Goal: Information Seeking & Learning: Learn about a topic

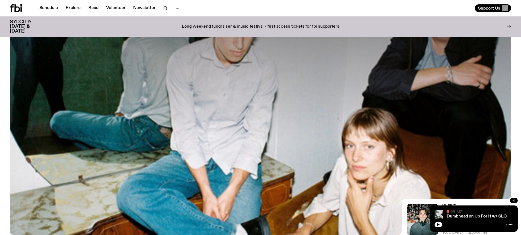
scroll to position [26, 0]
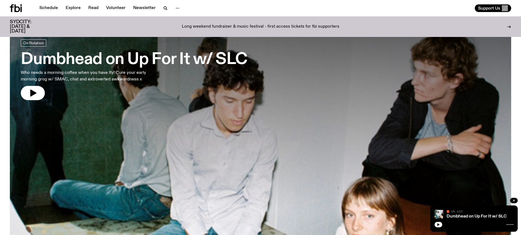
click at [83, 58] on h3 "Dumbhead on Up For It w/ SLC" at bounding box center [134, 59] width 226 height 15
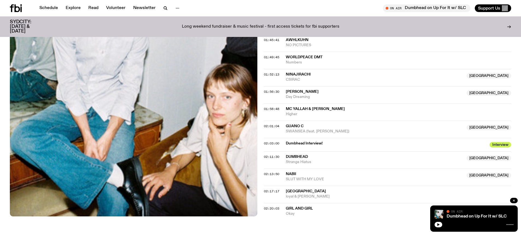
scroll to position [680, 0]
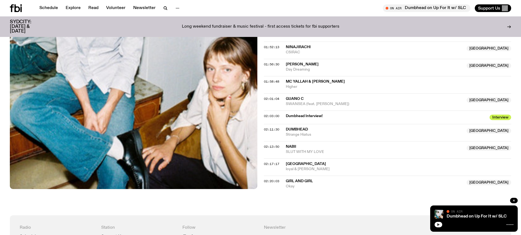
click at [436, 224] on button "button" at bounding box center [438, 224] width 8 height 5
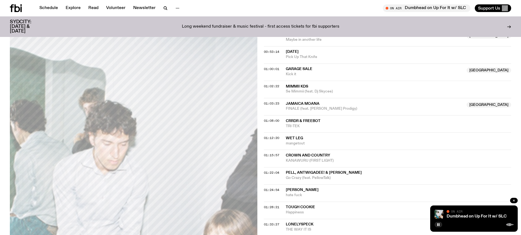
scroll to position [325, 0]
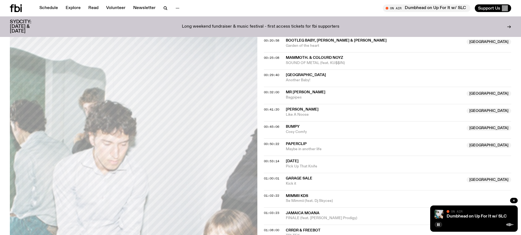
click at [17, 8] on icon at bounding box center [16, 8] width 12 height 8
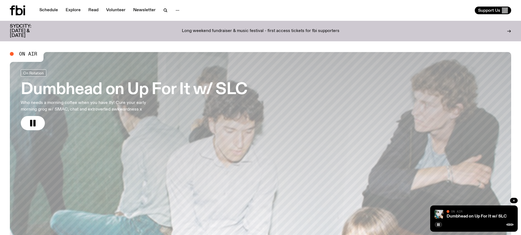
click at [100, 85] on h3 "Dumbhead on Up For It w/ SLC" at bounding box center [134, 89] width 226 height 15
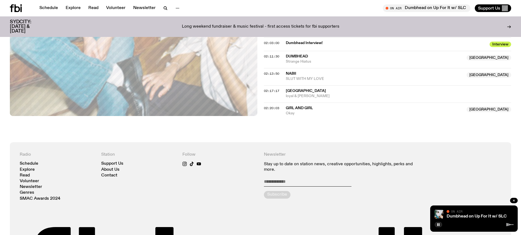
scroll to position [679, 0]
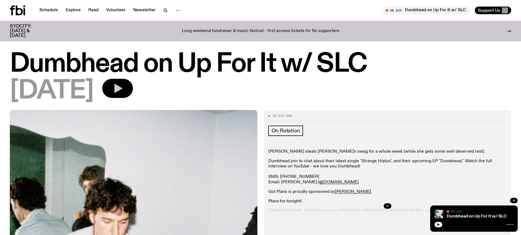
click at [133, 82] on button "button" at bounding box center [117, 88] width 31 height 19
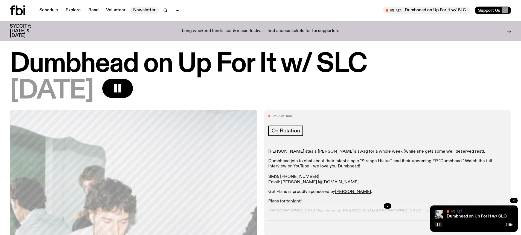
click at [137, 9] on link "Newsletter" at bounding box center [144, 11] width 29 height 8
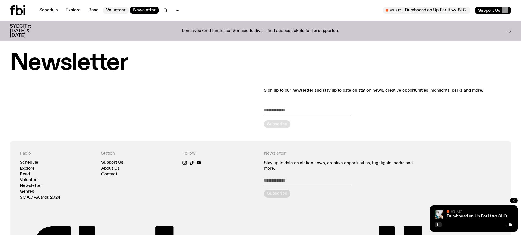
click at [110, 10] on link "Volunteer" at bounding box center [116, 11] width 26 height 8
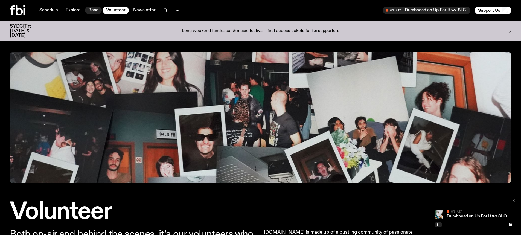
click at [95, 10] on link "Read" at bounding box center [93, 11] width 17 height 8
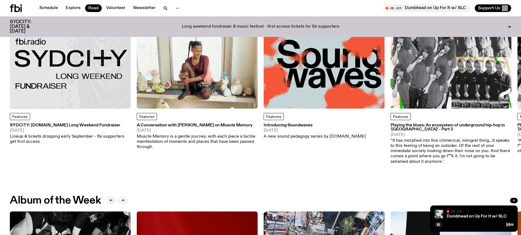
scroll to position [82, 0]
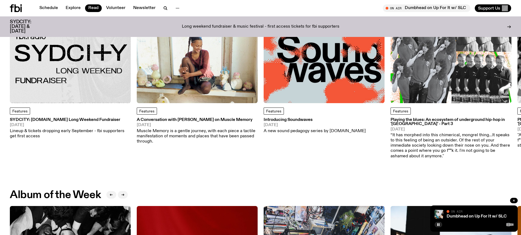
click at [294, 85] on img at bounding box center [323, 42] width 121 height 121
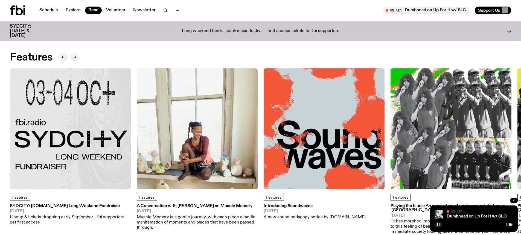
click at [40, 208] on h3 "SYDCITY: [DOMAIN_NAME] Long Weekend Fundraiser" at bounding box center [70, 206] width 121 height 4
click at [47, 8] on link "Schedule" at bounding box center [48, 11] width 25 height 8
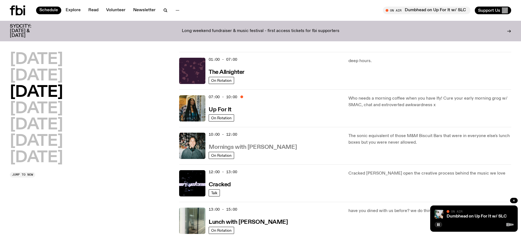
click at [224, 148] on h3 "Mornings with [PERSON_NAME]" at bounding box center [253, 147] width 88 height 6
click at [100, 11] on link "Read" at bounding box center [93, 11] width 17 height 8
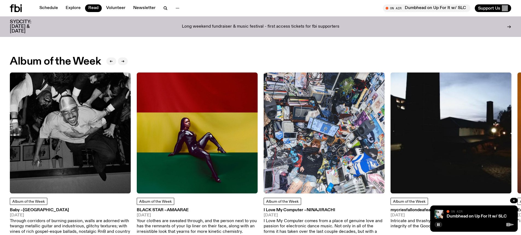
scroll to position [246, 0]
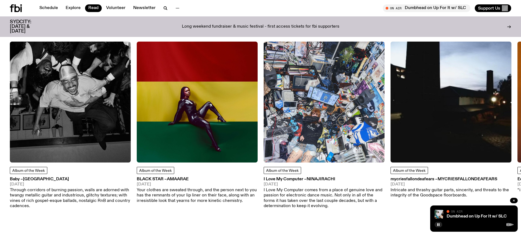
click at [43, 182] on link "Baby – Dijon 22.08.25 Through corridors of burning passion, walls are adorned w…" at bounding box center [70, 192] width 121 height 31
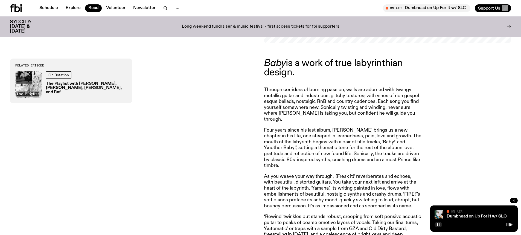
scroll to position [189, 0]
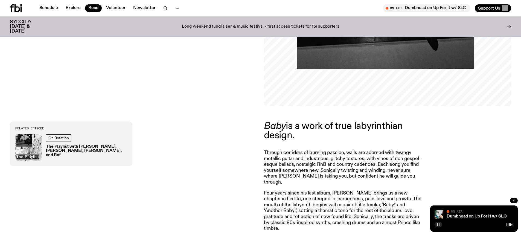
click at [436, 224] on button "button" at bounding box center [438, 224] width 8 height 5
click at [18, 5] on icon at bounding box center [16, 8] width 12 height 8
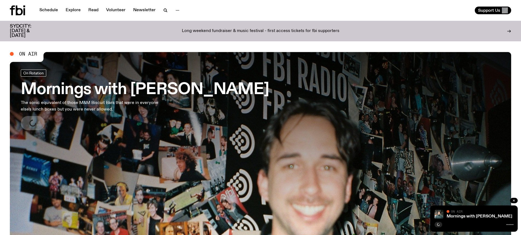
click at [110, 89] on h3 "Mornings with [PERSON_NAME]" at bounding box center [145, 89] width 248 height 15
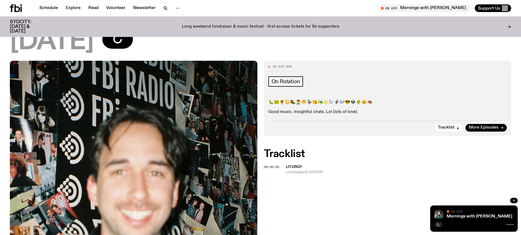
scroll to position [23, 0]
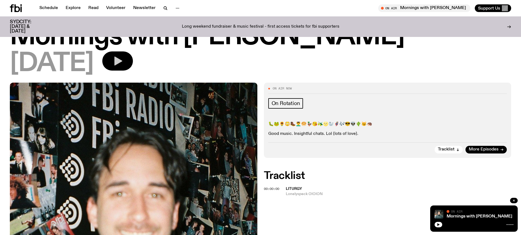
click at [133, 65] on button "button" at bounding box center [117, 60] width 31 height 19
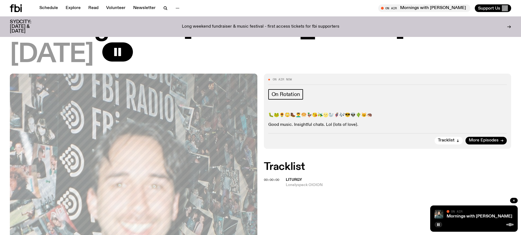
scroll to position [0, 0]
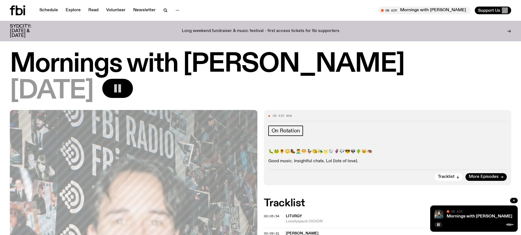
click at [123, 91] on icon "button" at bounding box center [117, 88] width 11 height 11
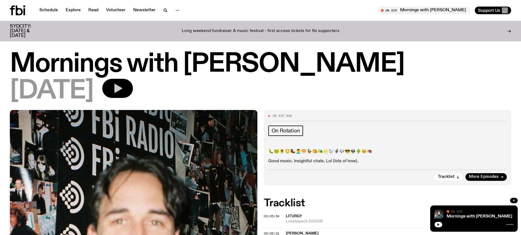
click at [437, 223] on icon "button" at bounding box center [437, 224] width 3 height 3
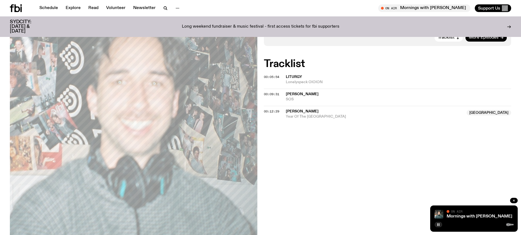
scroll to position [162, 0]
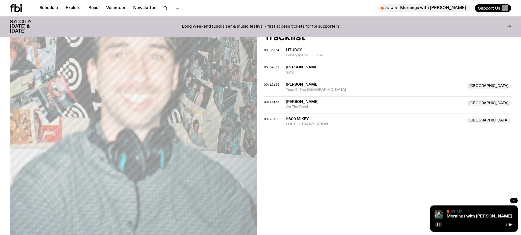
drag, startPoint x: 346, startPoint y: 167, endPoint x: 386, endPoint y: 198, distance: 50.2
click at [386, 198] on div "On Air Now On Rotation 🐛🐸🌻😳🥾💆‍♂️🥯🦆😘🫒🌝🦭🦸🎶😎👽🌵😼🦔 Good music. Insightful chats. Lol…" at bounding box center [260, 122] width 521 height 356
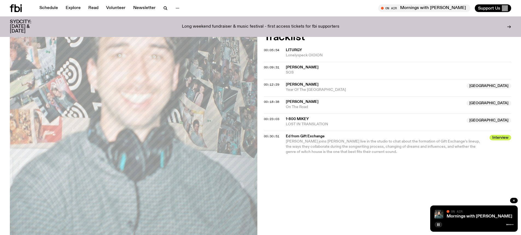
click at [441, 226] on div at bounding box center [473, 224] width 79 height 7
click at [439, 225] on icon "button" at bounding box center [437, 224] width 3 height 3
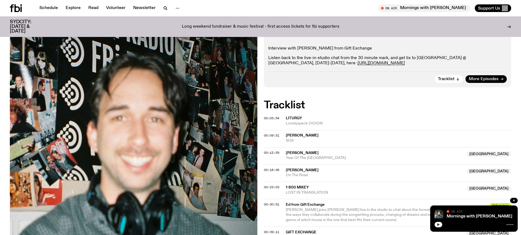
scroll to position [25, 0]
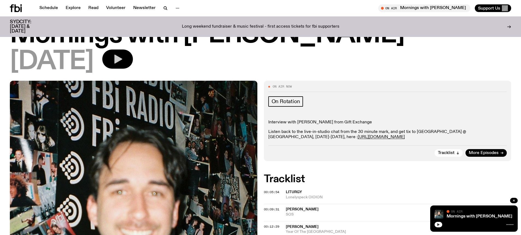
click at [20, 9] on icon at bounding box center [16, 8] width 12 height 8
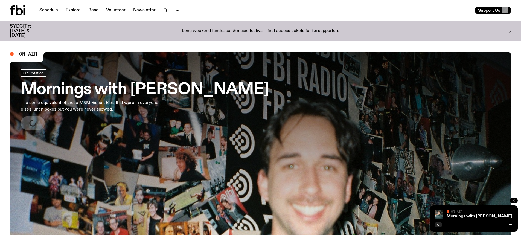
click at [92, 101] on p "The sonic equivalent of those M&M Biscuit Bars that were in everyone else's lun…" at bounding box center [91, 105] width 140 height 13
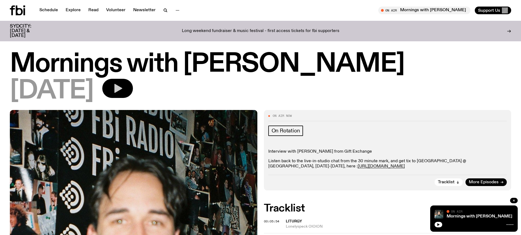
click at [133, 87] on button "button" at bounding box center [117, 88] width 31 height 19
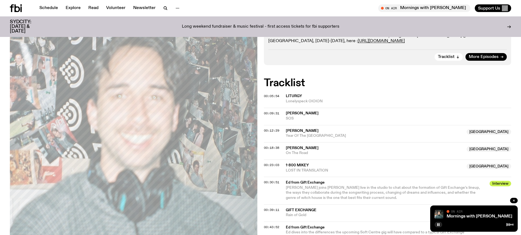
scroll to position [107, 0]
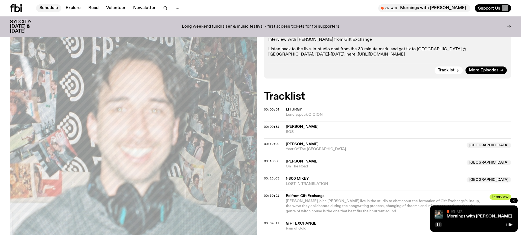
click at [51, 7] on link "Schedule" at bounding box center [48, 8] width 25 height 8
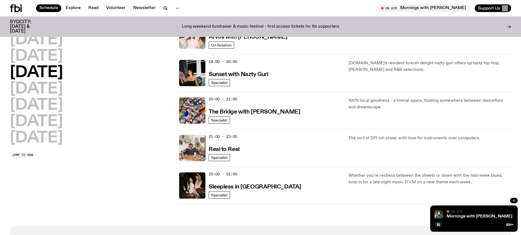
scroll to position [218, 0]
click at [48, 86] on h2 "Thursday" at bounding box center [36, 88] width 53 height 15
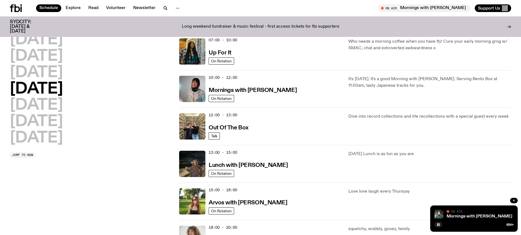
scroll to position [52, 0]
click at [57, 73] on h2 "Wednesday" at bounding box center [36, 72] width 53 height 15
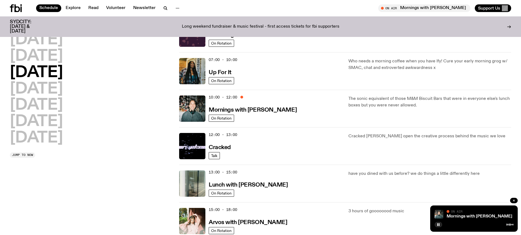
scroll to position [43, 0]
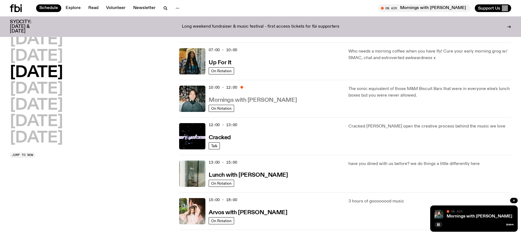
click at [262, 99] on h3 "Mornings with [PERSON_NAME]" at bounding box center [253, 100] width 88 height 6
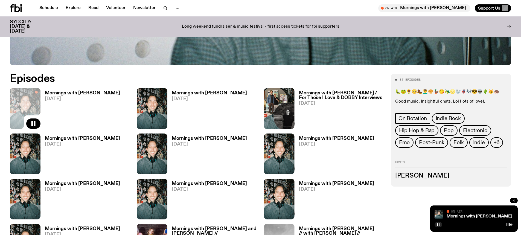
scroll to position [298, 0]
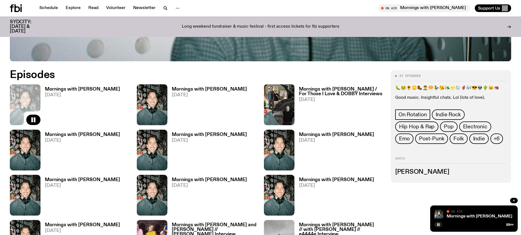
click at [86, 98] on link "Mornings with Ben Hansen 27.08.25" at bounding box center [80, 106] width 80 height 38
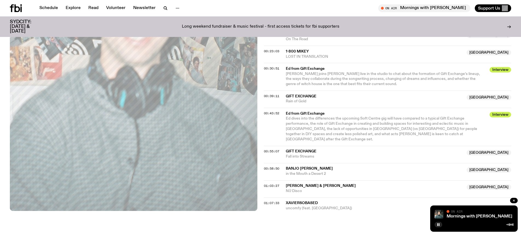
scroll to position [243, 0]
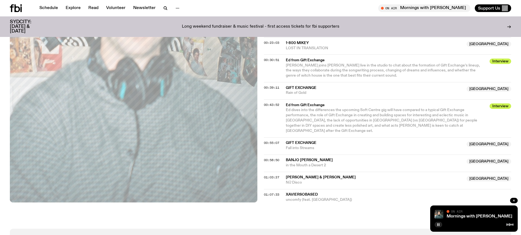
click at [439, 222] on button "button" at bounding box center [438, 224] width 8 height 5
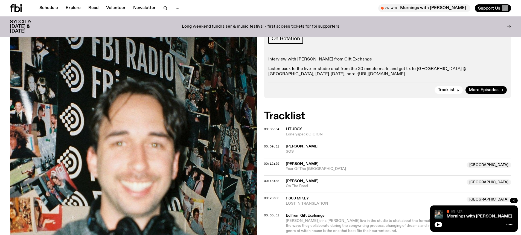
scroll to position [0, 0]
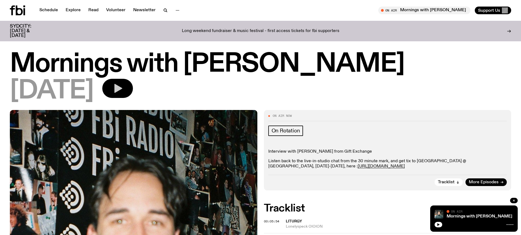
click at [122, 89] on icon "button" at bounding box center [118, 88] width 8 height 9
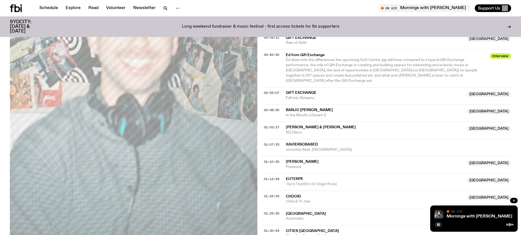
scroll to position [244, 0]
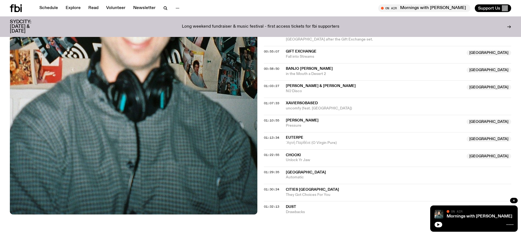
scroll to position [324, 0]
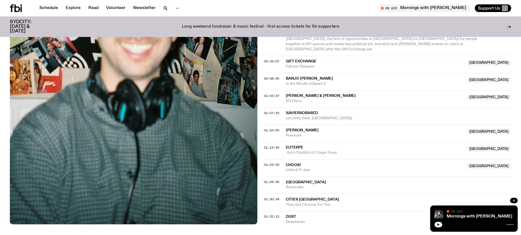
click at [436, 225] on button "button" at bounding box center [438, 224] width 8 height 5
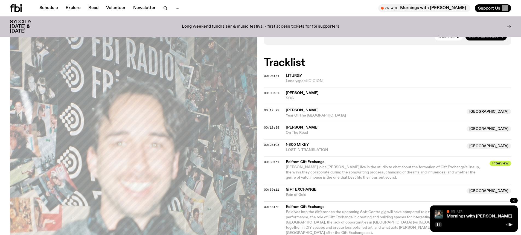
scroll to position [160, 0]
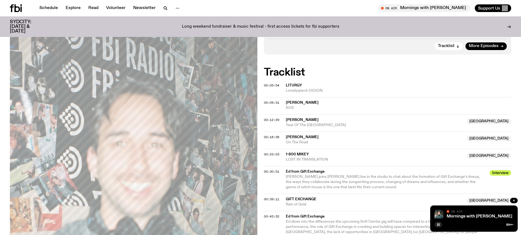
click at [439, 223] on rect "button" at bounding box center [438, 224] width 1 height 3
